Goal: Find specific page/section: Find specific page/section

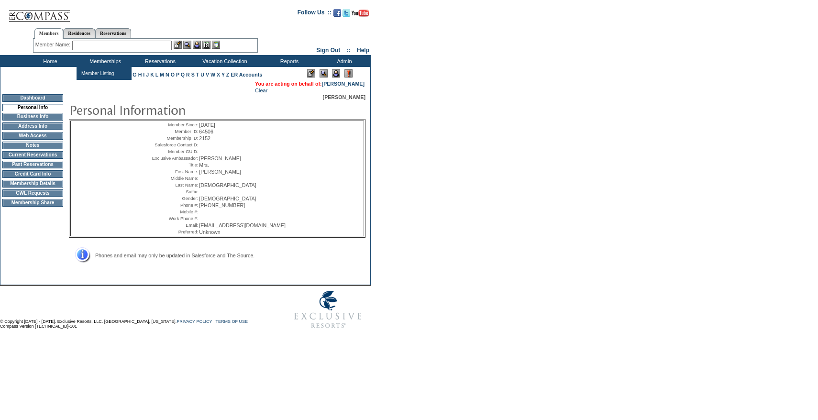
click at [95, 47] on input "text" at bounding box center [121, 46] width 99 height 10
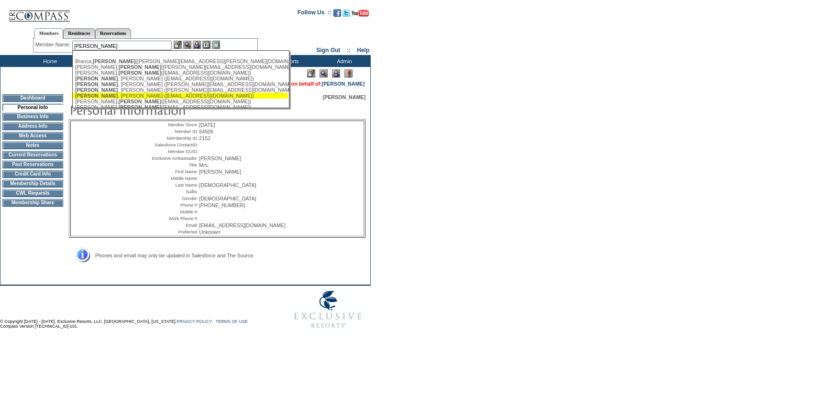
click at [104, 95] on div "[PERSON_NAME] ([EMAIL_ADDRESS][DOMAIN_NAME])" at bounding box center [180, 96] width 210 height 6
type input "[PERSON_NAME] ([EMAIL_ADDRESS][DOMAIN_NAME])"
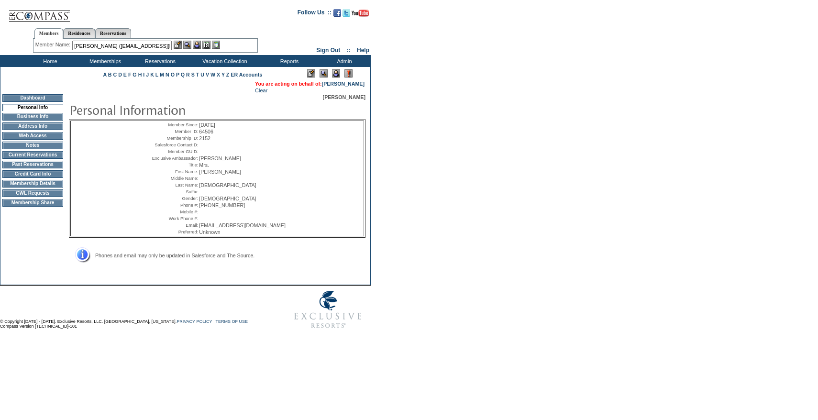
click at [196, 50] on div "Member Name: [PERSON_NAME] ([EMAIL_ADDRESS][DOMAIN_NAME]) [PERSON_NAME] ([PERSO…" at bounding box center [145, 46] width 220 height 10
click at [196, 48] on img at bounding box center [197, 45] width 8 height 8
click at [182, 48] on img at bounding box center [178, 45] width 8 height 8
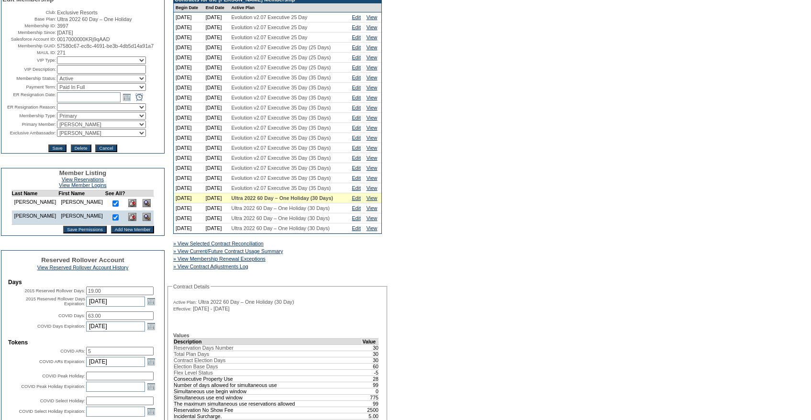
scroll to position [114, 0]
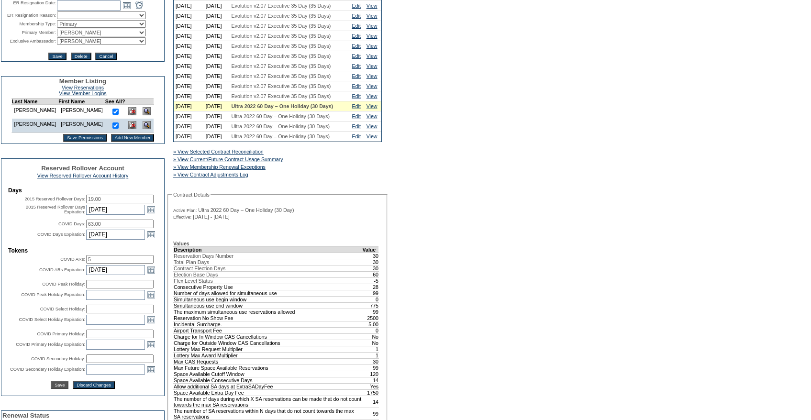
scroll to position [185, 0]
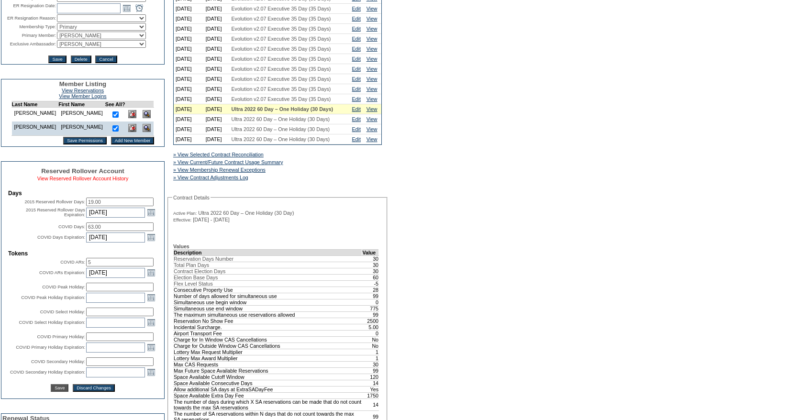
click at [75, 181] on link "View Reserved Rollover Account History" at bounding box center [82, 179] width 91 height 6
